Goal: Task Accomplishment & Management: Complete application form

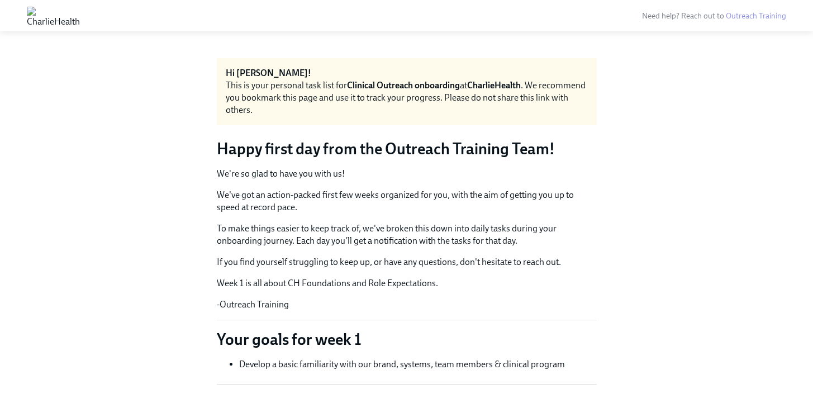
scroll to position [326, 0]
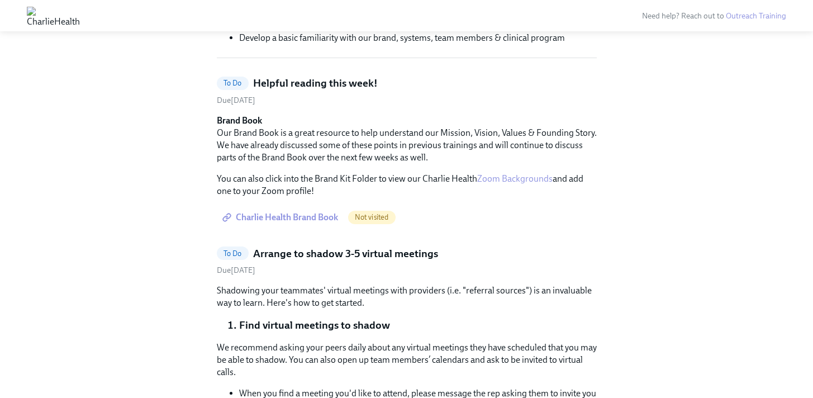
click at [295, 217] on span "Charlie Health Brand Book" at bounding box center [281, 217] width 113 height 11
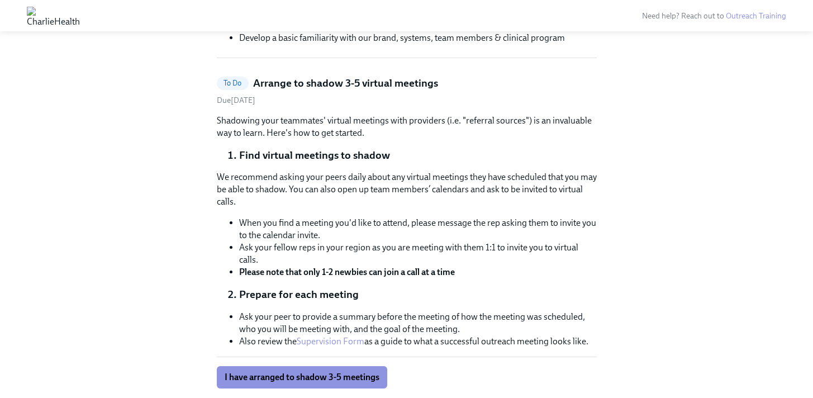
click at [538, 181] on p "We recommend asking your peers daily about any virtual meetings they have sched…" at bounding box center [407, 189] width 380 height 37
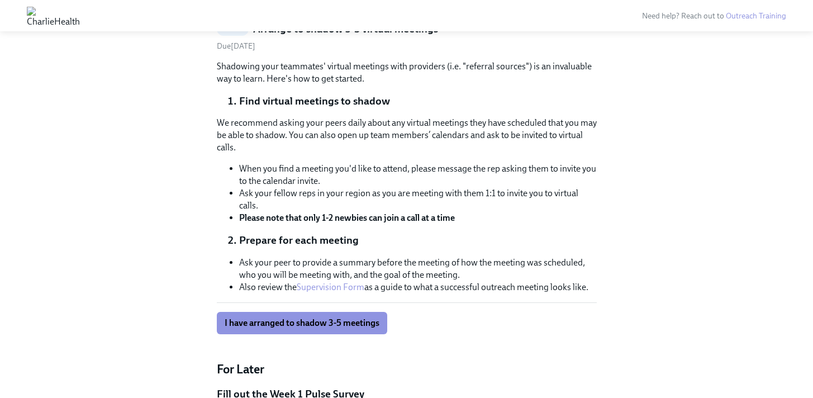
scroll to position [381, 0]
click at [338, 288] on link "Supervision Form" at bounding box center [331, 286] width 68 height 11
click at [279, 311] on button "I have arranged to shadow 3-5 meetings" at bounding box center [302, 322] width 170 height 22
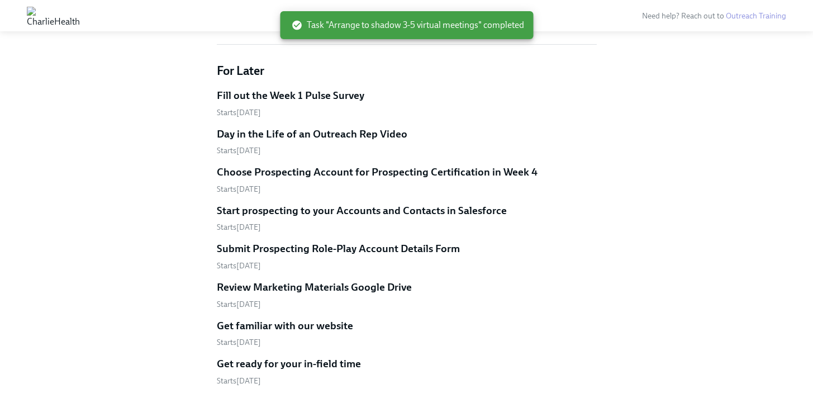
scroll to position [293, 0]
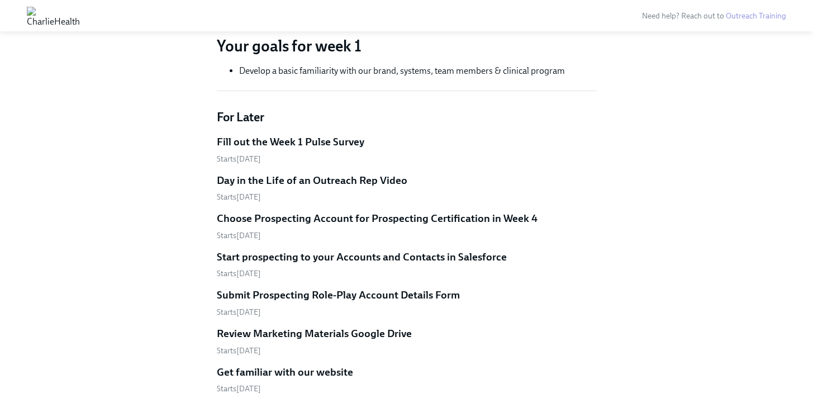
click at [231, 139] on h5 "Fill out the Week 1 Pulse Survey" at bounding box center [291, 142] width 148 height 15
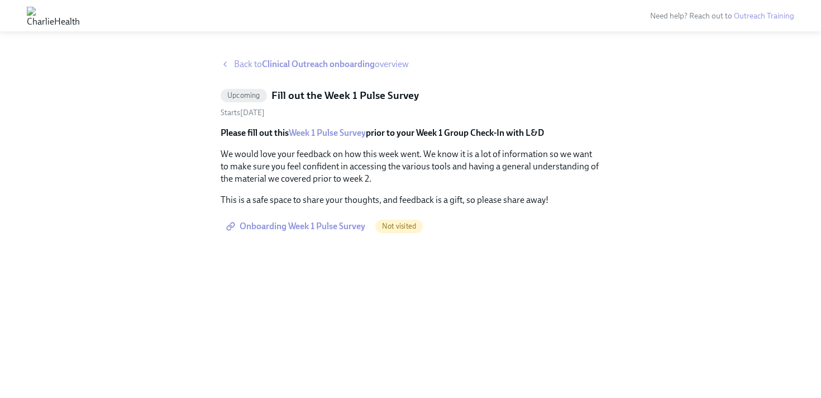
click at [234, 96] on span "Upcoming" at bounding box center [244, 95] width 46 height 8
